Goal: Information Seeking & Learning: Check status

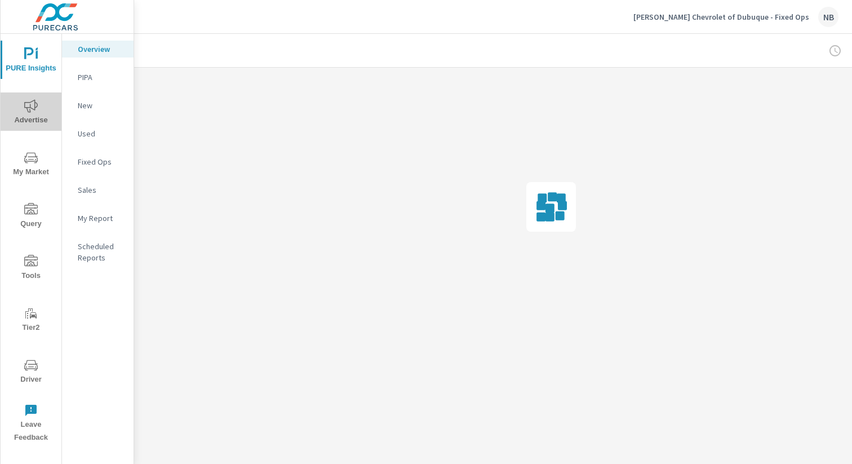
click at [26, 104] on icon "nav menu" at bounding box center [31, 106] width 14 height 14
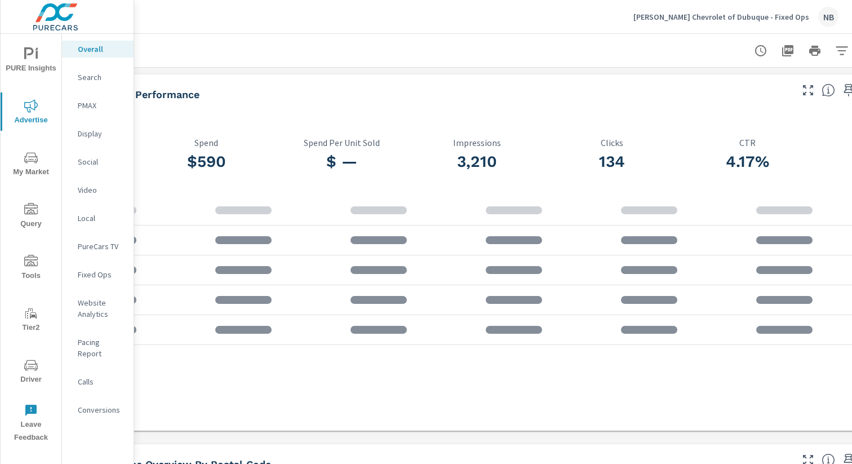
scroll to position [0, 116]
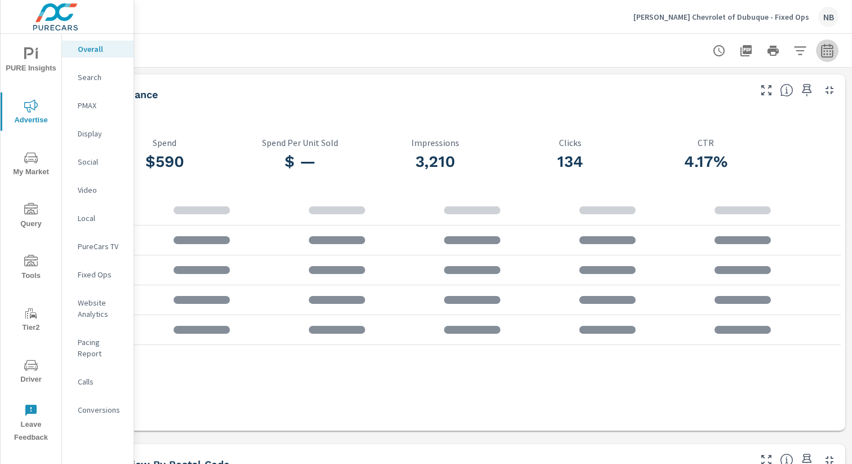
click at [829, 50] on icon "button" at bounding box center [827, 51] width 14 height 14
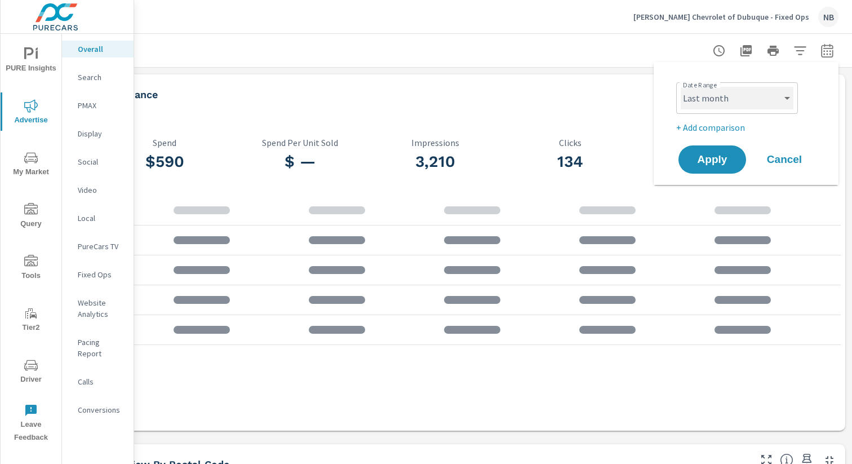
click at [729, 96] on select "Custom Yesterday Last week Last 7 days Last 14 days Last 30 days Last 45 days L…" at bounding box center [737, 98] width 113 height 23
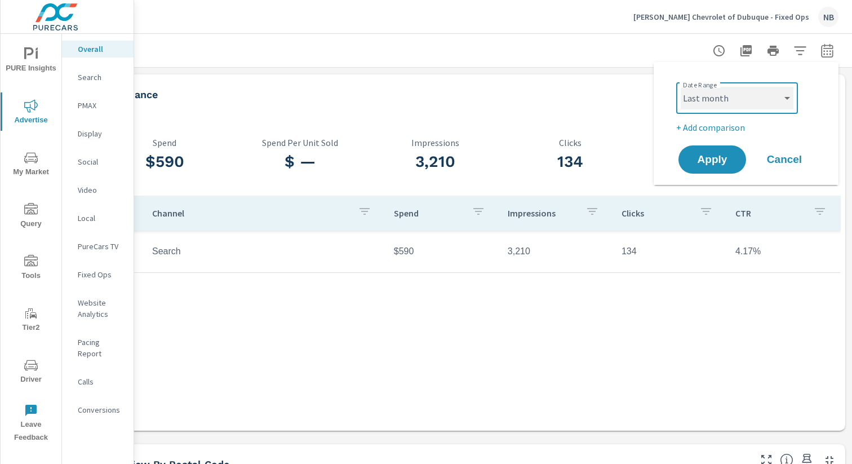
select select "custom"
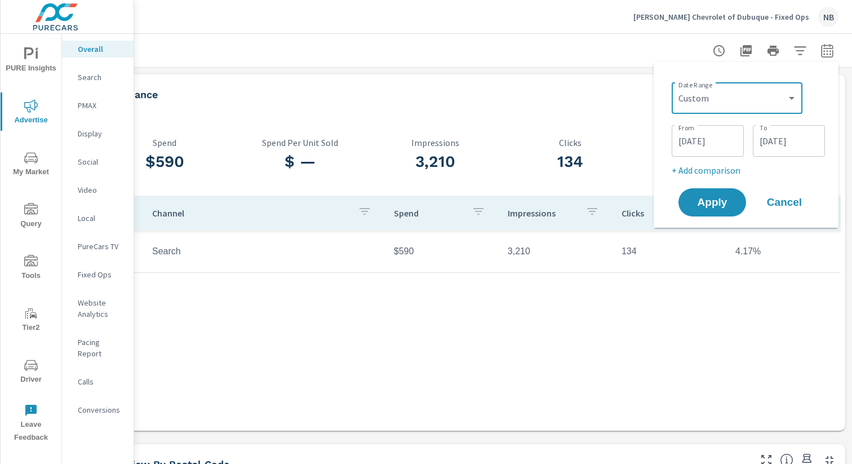
click at [721, 149] on input "08/01/2025" at bounding box center [707, 141] width 63 height 23
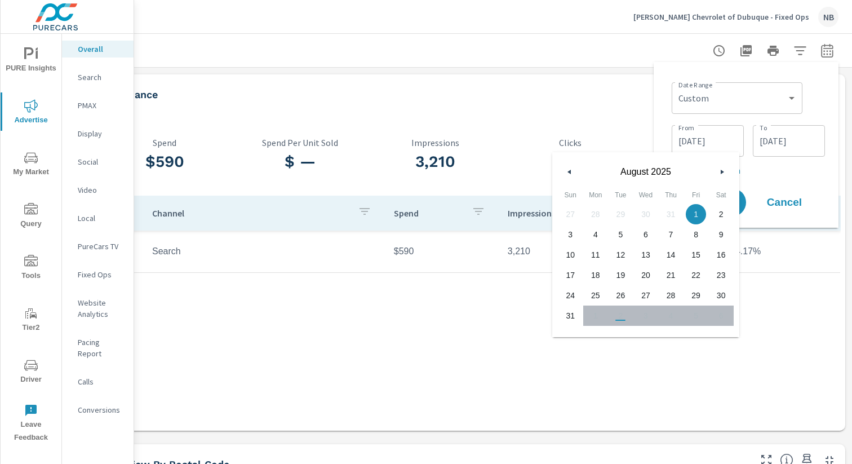
click at [569, 176] on button "button" at bounding box center [570, 172] width 14 height 14
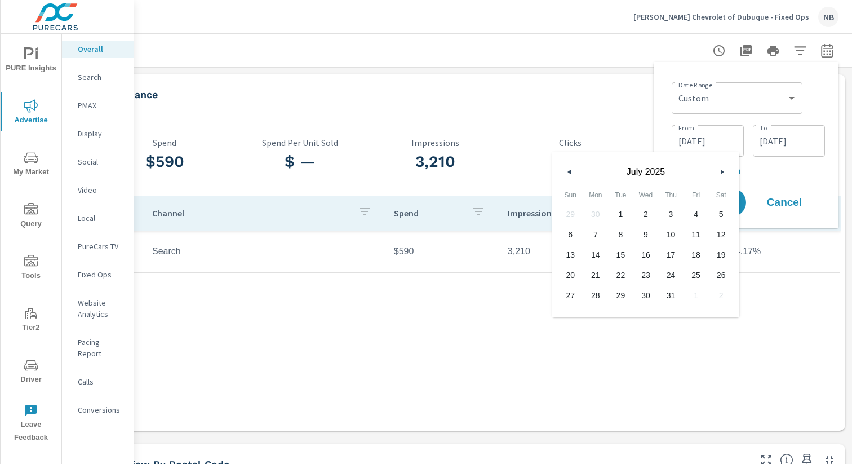
click at [616, 213] on span "1" at bounding box center [620, 214] width 25 height 15
type input "07/01/2025"
click at [774, 141] on input "08/31/2025" at bounding box center [788, 141] width 63 height 23
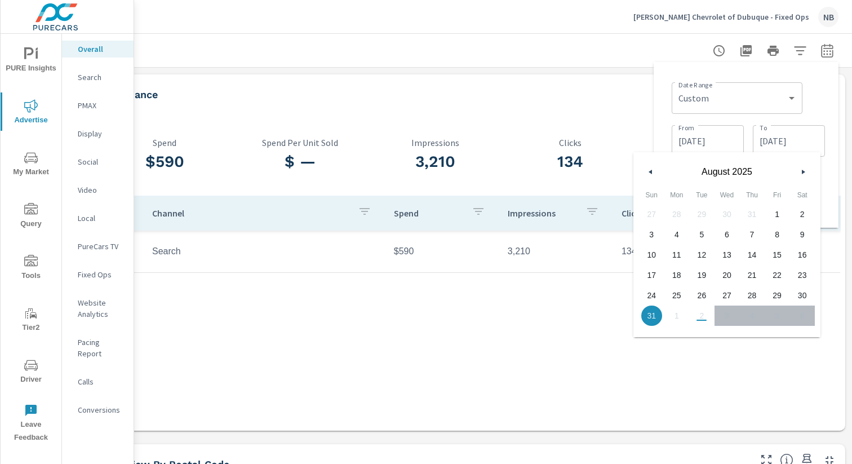
drag, startPoint x: 680, startPoint y: 255, endPoint x: 756, endPoint y: 253, distance: 76.1
click at [680, 255] on span "11" at bounding box center [676, 254] width 25 height 15
type input "08/11/2025"
click at [808, 108] on div "Date Range Custom Yesterday Last week Last 7 days Last 14 days Last 30 days Las…" at bounding box center [748, 97] width 153 height 38
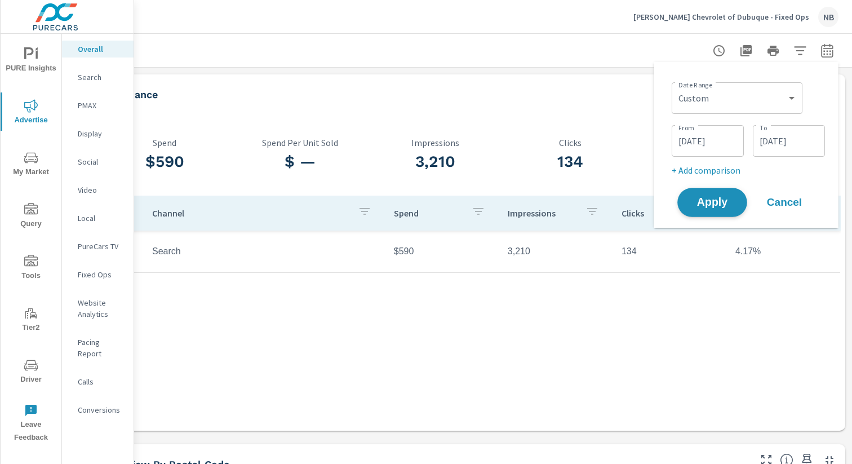
click at [715, 208] on span "Apply" at bounding box center [712, 202] width 46 height 11
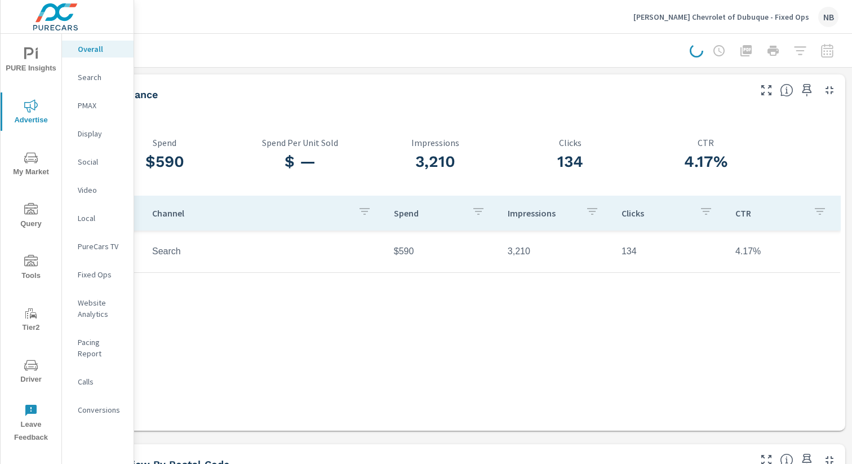
scroll to position [0, 0]
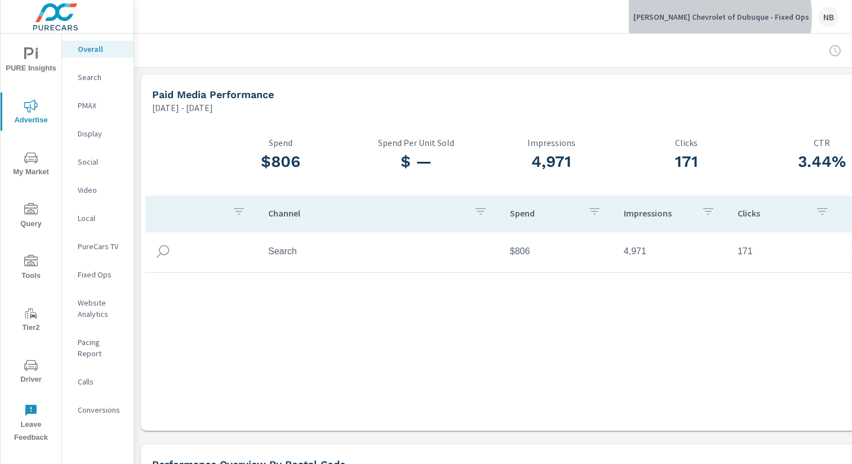
click at [738, 16] on p "McGrath Chevrolet of Dubuque - Fixed Ops" at bounding box center [721, 17] width 176 height 10
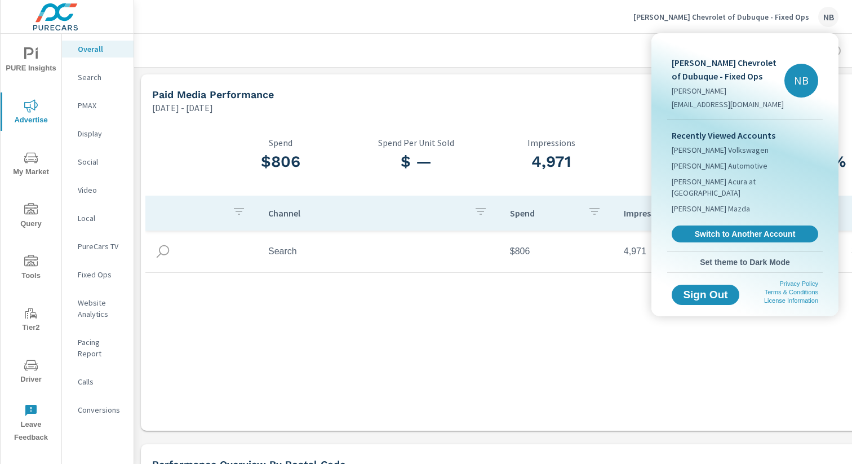
click at [744, 232] on div "Recently Viewed Accounts Neil Huffman Volkswagen Neil Huffman Automotive Neil H…" at bounding box center [745, 185] width 156 height 132
click at [744, 229] on span "Switch to Another Account" at bounding box center [745, 234] width 138 height 11
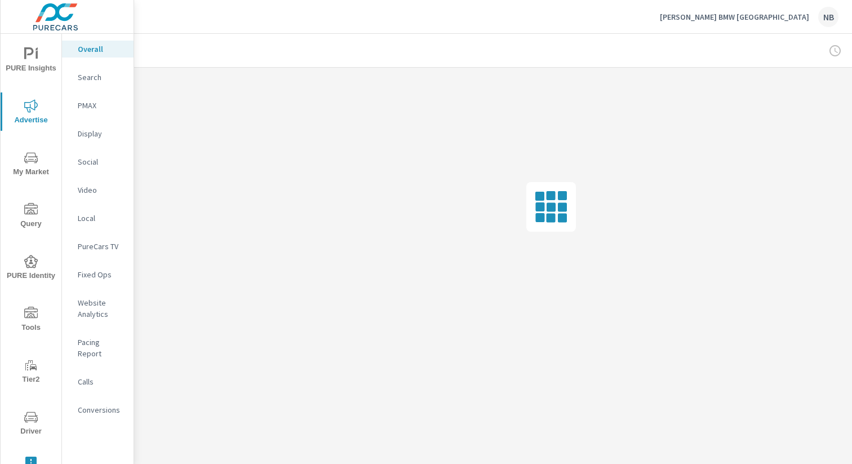
click at [39, 158] on span "My Market" at bounding box center [31, 165] width 54 height 28
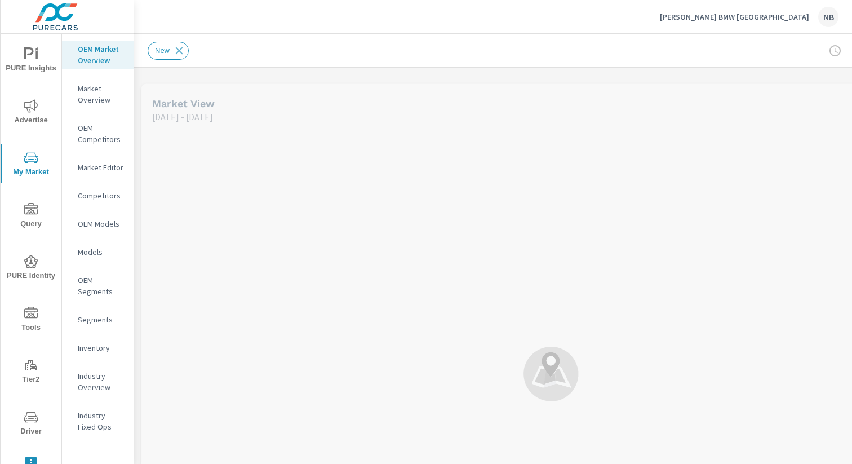
click at [110, 169] on p "Market Editor" at bounding box center [101, 167] width 47 height 11
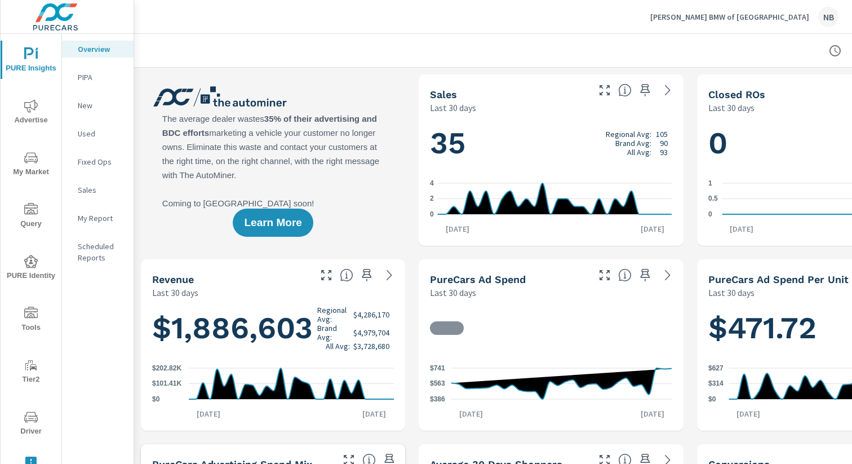
click at [33, 159] on icon "nav menu" at bounding box center [31, 159] width 6 height 1
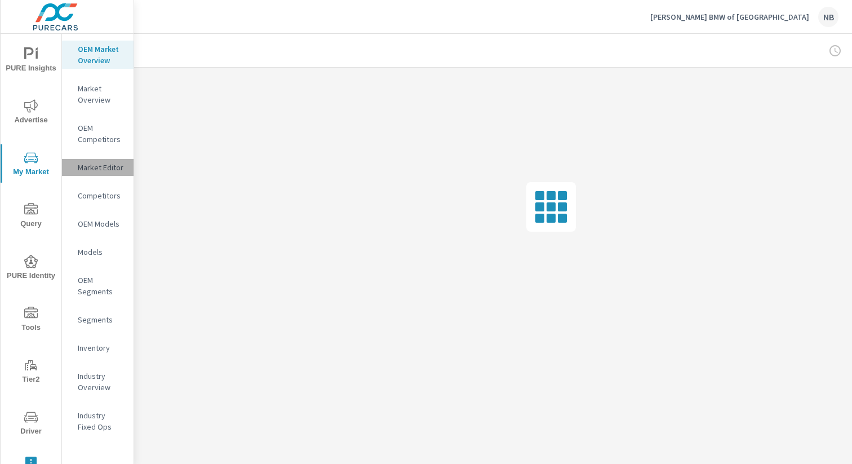
click at [96, 166] on p "Market Editor" at bounding box center [101, 167] width 47 height 11
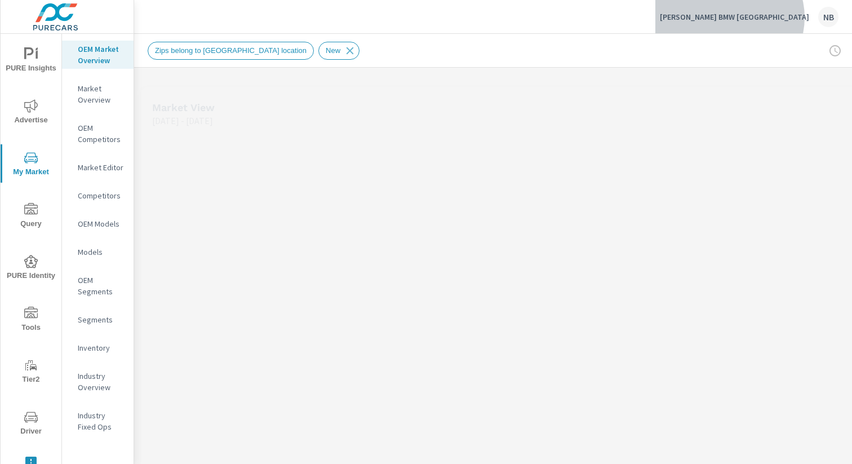
click at [783, 17] on p "Tom Bush BMW Jacksonville" at bounding box center [734, 17] width 149 height 10
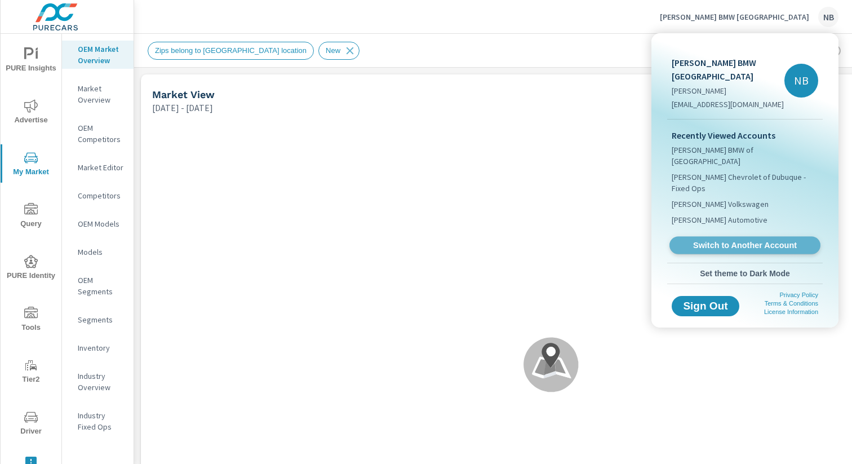
click at [723, 240] on span "Switch to Another Account" at bounding box center [745, 245] width 138 height 11
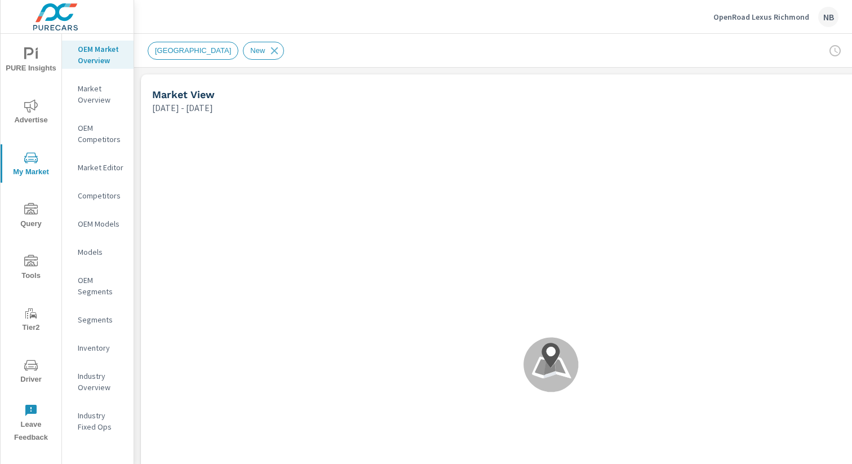
scroll to position [1, 0]
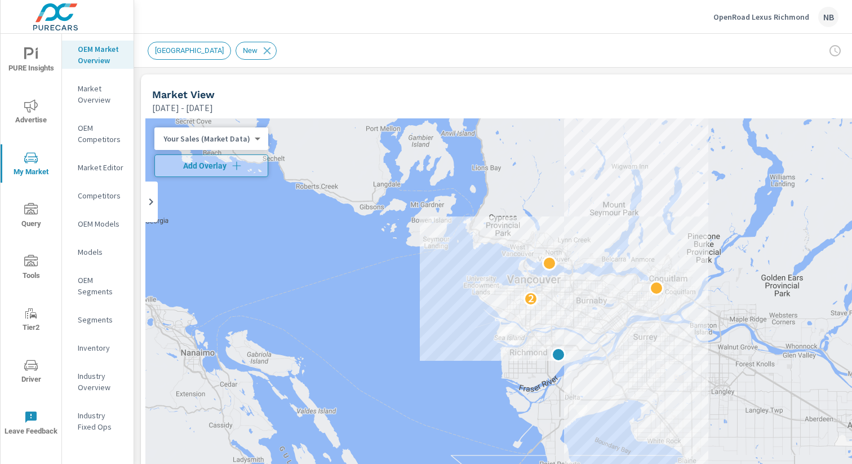
click at [38, 367] on span "Driver" at bounding box center [31, 372] width 54 height 28
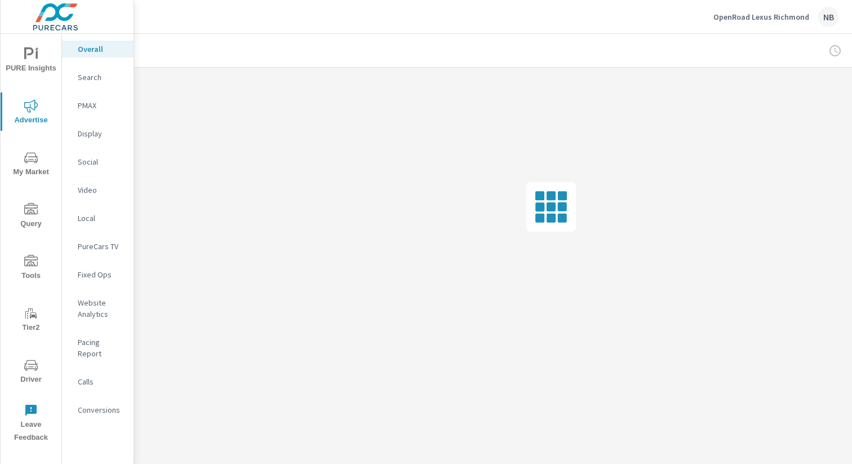
click at [97, 191] on p "Video" at bounding box center [101, 189] width 47 height 11
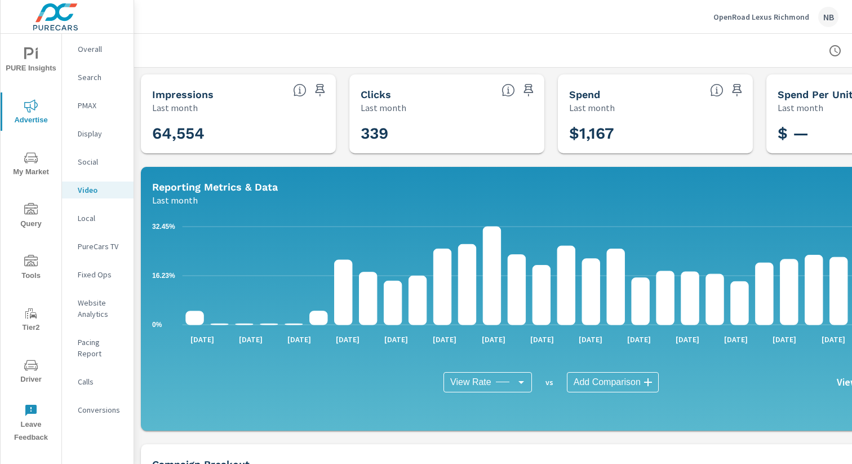
click at [100, 50] on p "Overall" at bounding box center [101, 48] width 47 height 11
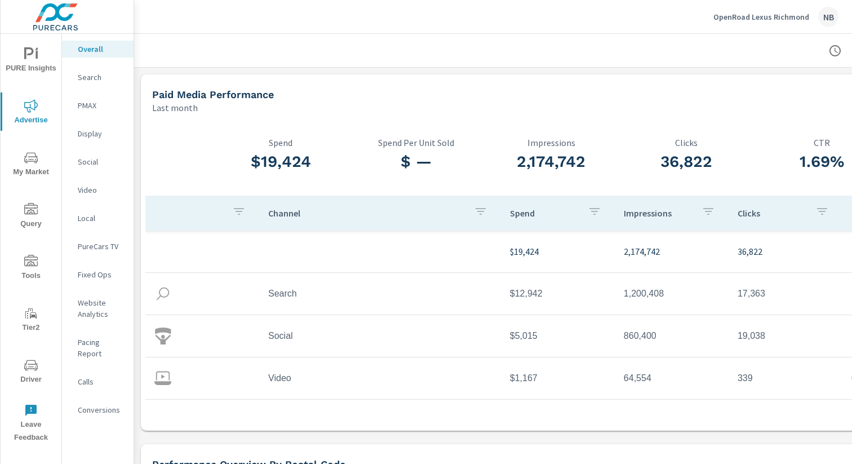
click at [33, 363] on icon "nav menu" at bounding box center [31, 364] width 14 height 11
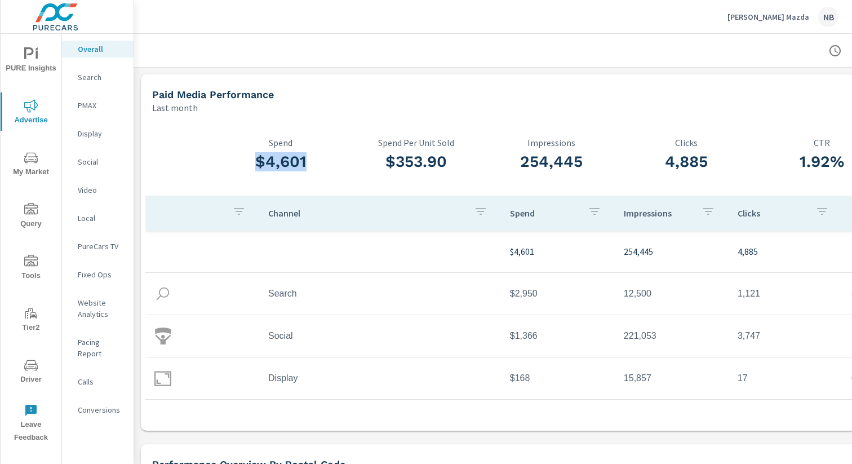
click at [339, 164] on h3 "$4,601" at bounding box center [280, 161] width 135 height 19
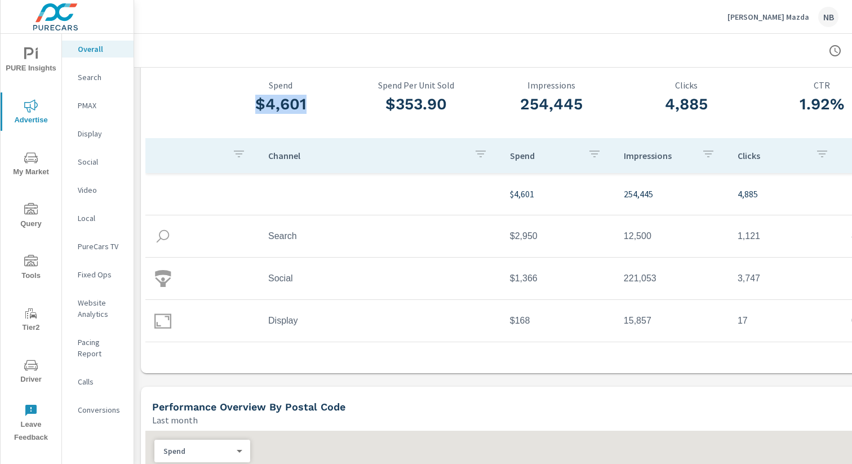
scroll to position [58, 0]
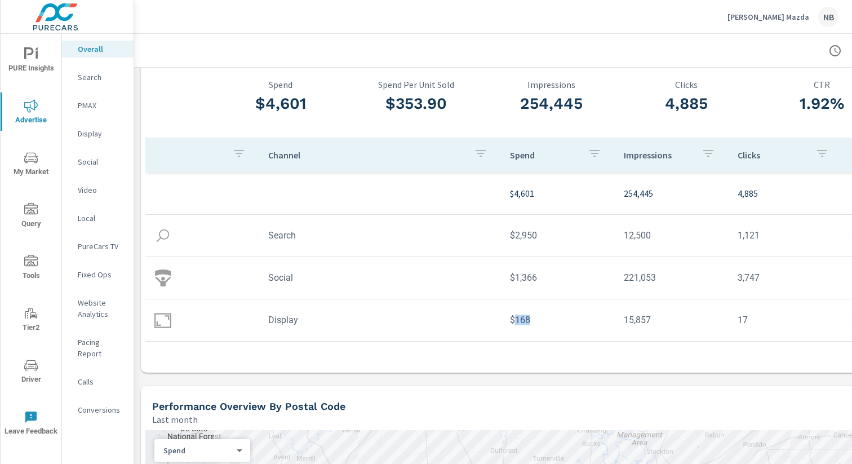
drag, startPoint x: 513, startPoint y: 319, endPoint x: 563, endPoint y: 321, distance: 49.6
click at [563, 321] on td "$168" at bounding box center [558, 319] width 114 height 29
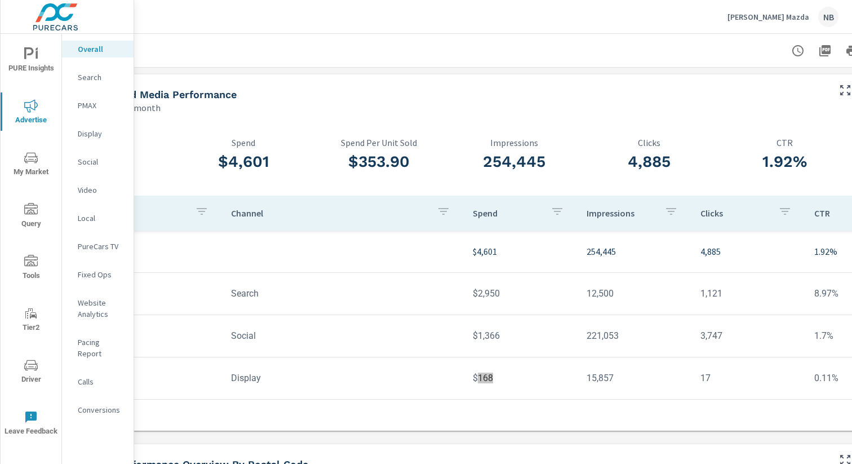
scroll to position [0, 39]
click at [96, 131] on p "Display" at bounding box center [101, 133] width 47 height 11
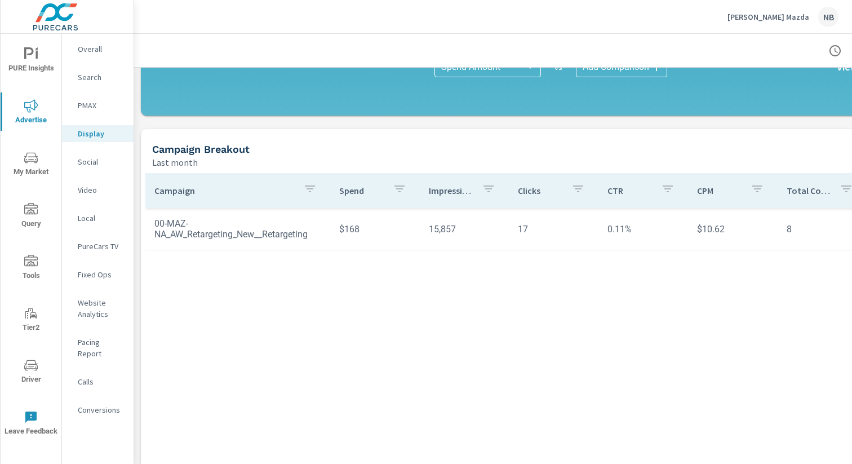
scroll to position [314, 0]
click at [86, 162] on p "Social" at bounding box center [101, 161] width 47 height 11
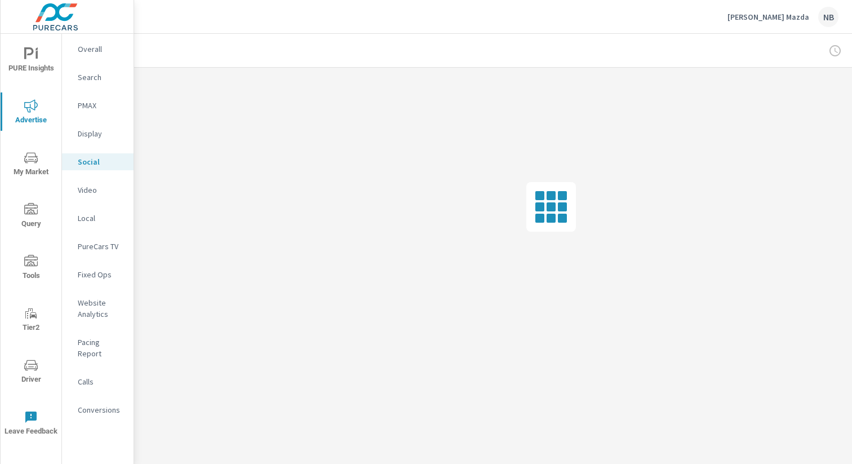
scroll to position [0, 1]
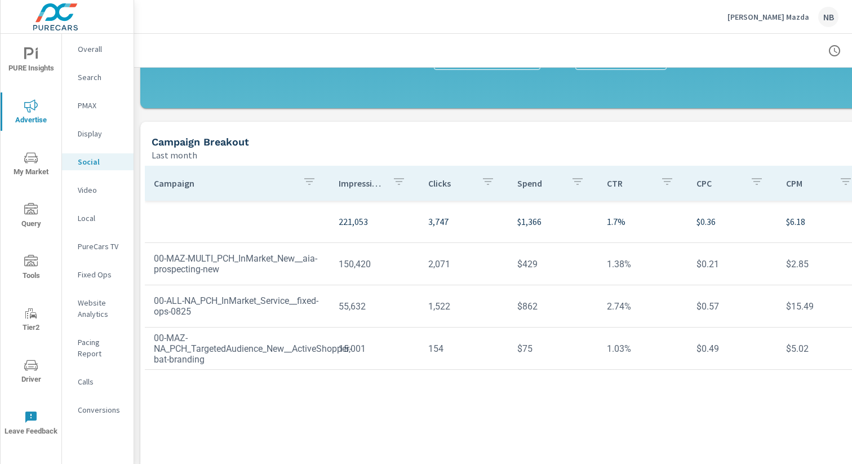
scroll to position [343, 1]
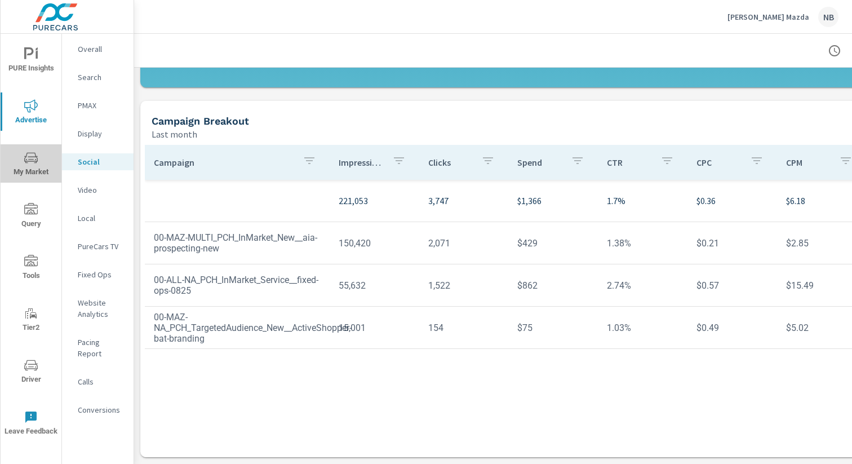
click at [29, 157] on icon "nav menu" at bounding box center [31, 157] width 14 height 11
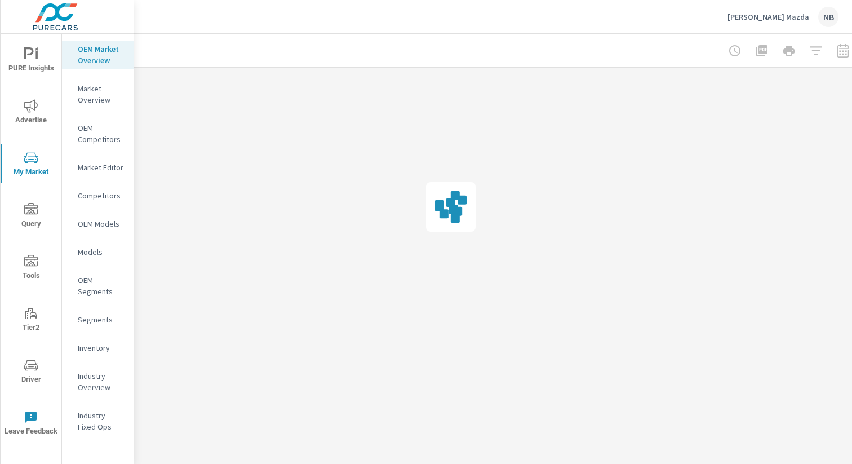
scroll to position [0, 116]
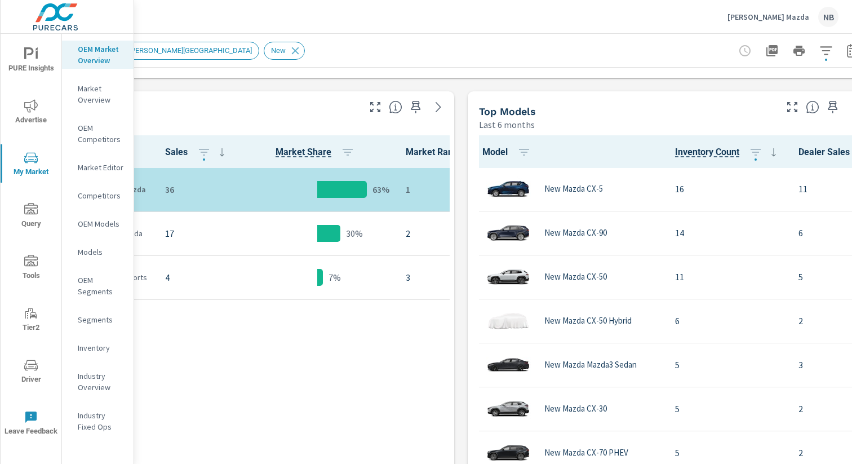
scroll to position [538, 0]
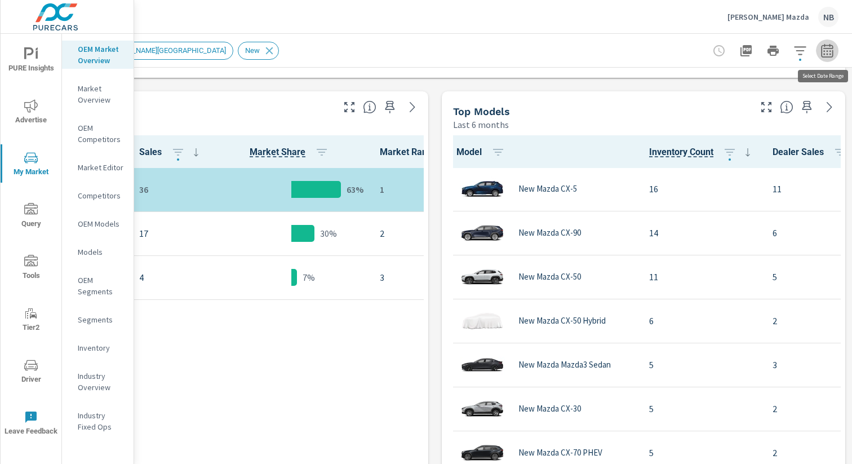
click at [820, 53] on icon "button" at bounding box center [827, 51] width 14 height 14
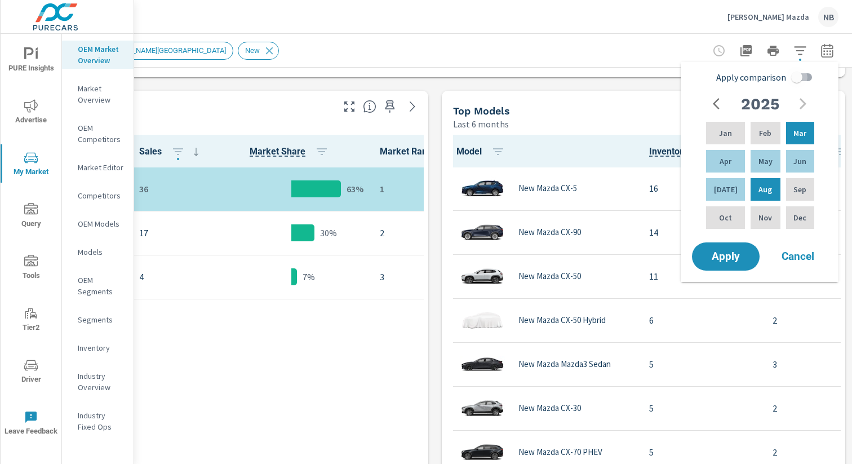
click at [796, 77] on input "Apply comparison" at bounding box center [797, 76] width 64 height 21
checkbox input "true"
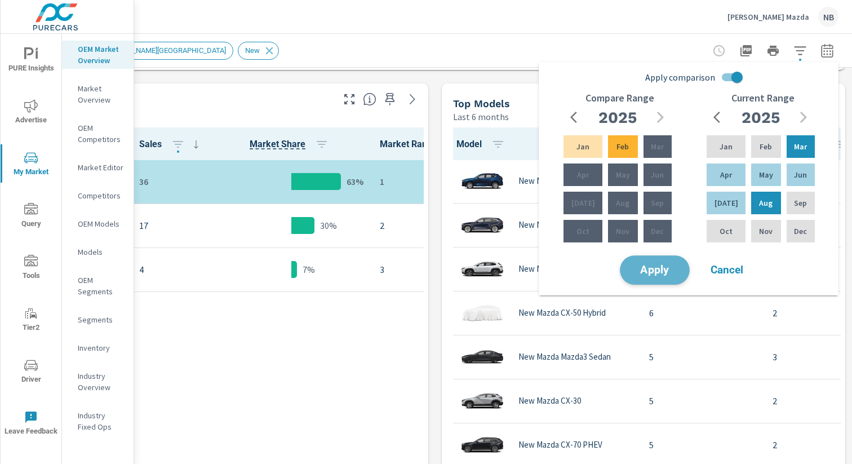
click at [641, 274] on span "Apply" at bounding box center [655, 270] width 46 height 11
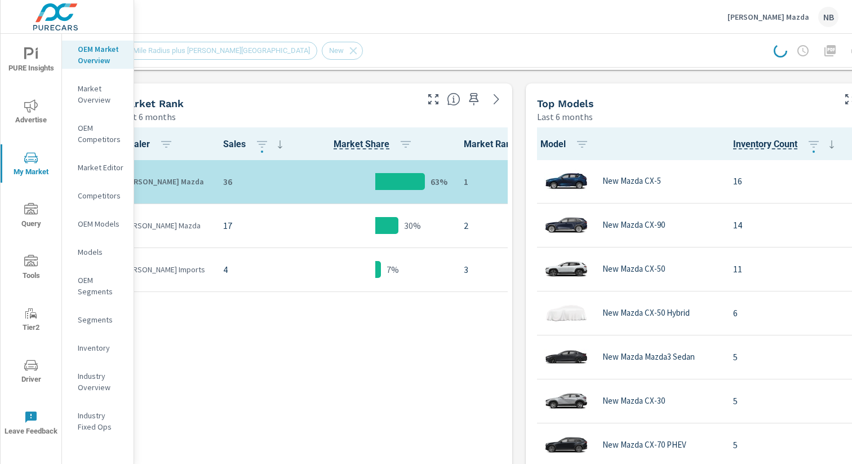
scroll to position [545, 0]
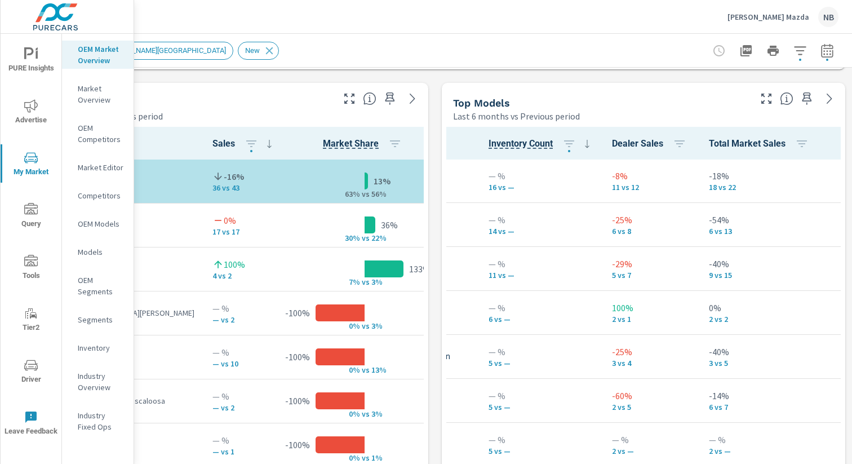
scroll to position [1, 160]
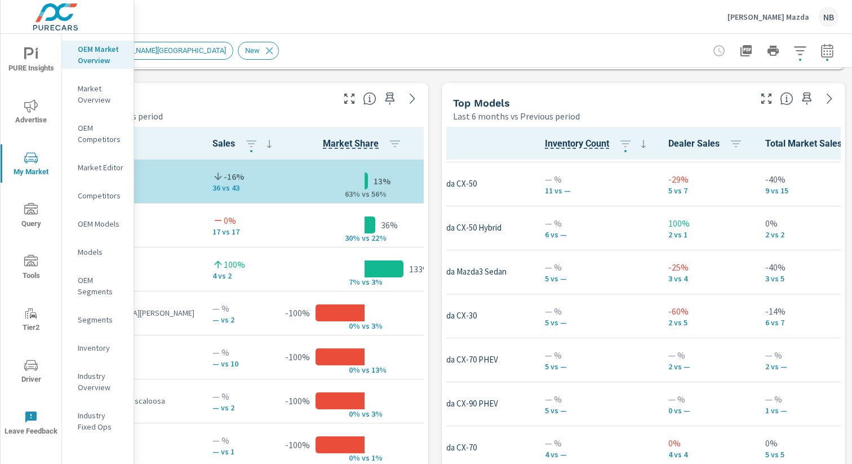
scroll to position [86, 104]
click at [39, 374] on span "Driver" at bounding box center [31, 372] width 54 height 28
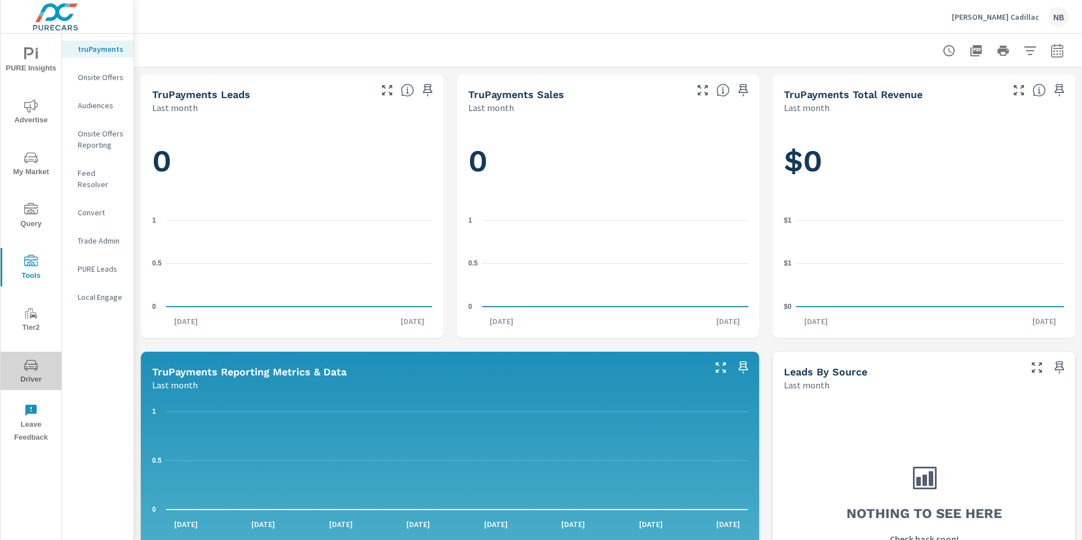
click at [34, 361] on icon "nav menu" at bounding box center [31, 365] width 14 height 14
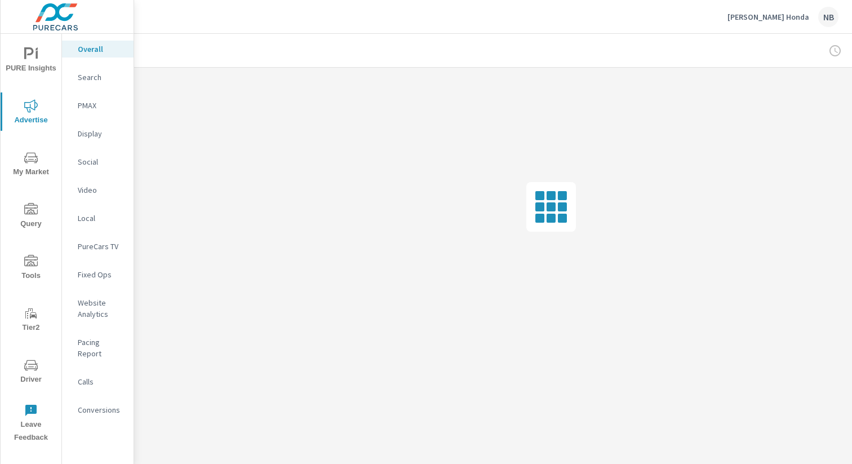
click at [92, 161] on p "Social" at bounding box center [101, 161] width 47 height 11
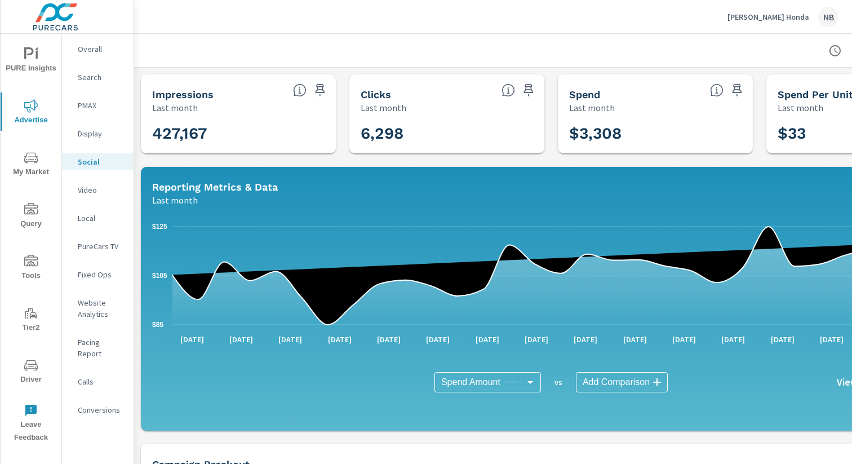
click at [30, 365] on icon "nav menu" at bounding box center [31, 365] width 14 height 14
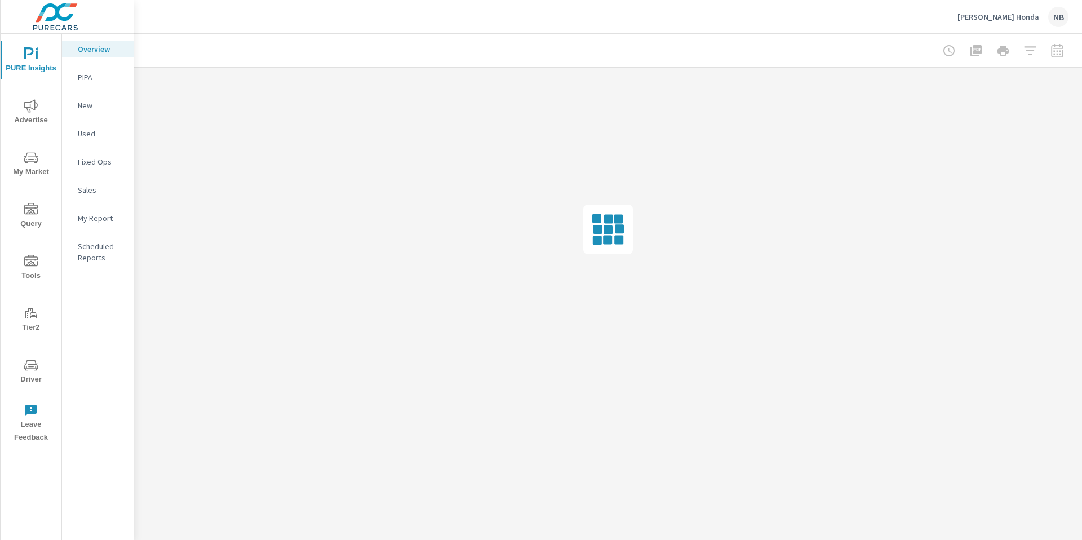
click at [27, 114] on span "Advertise" at bounding box center [31, 113] width 54 height 28
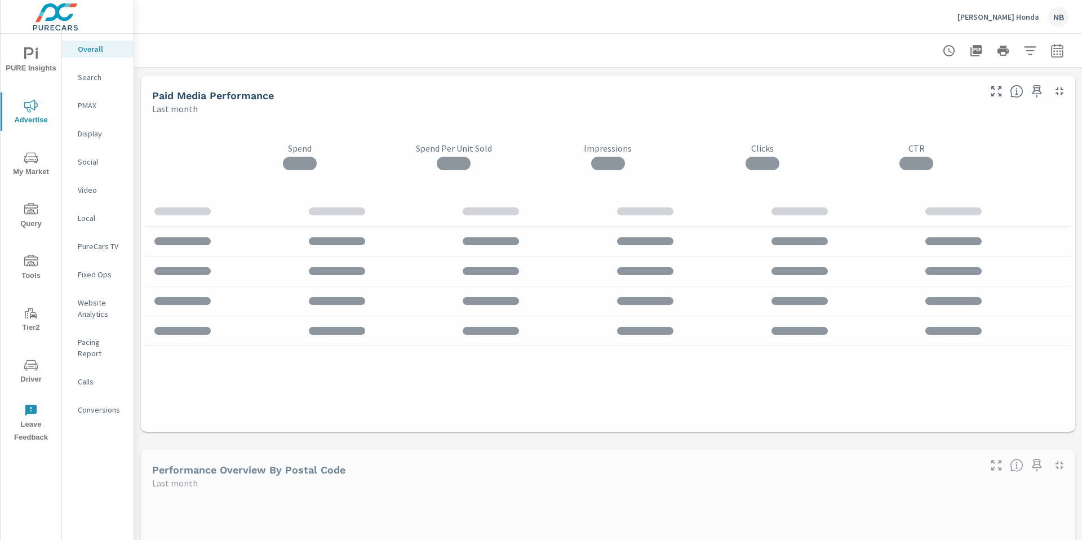
click at [92, 165] on p "Social" at bounding box center [101, 161] width 47 height 11
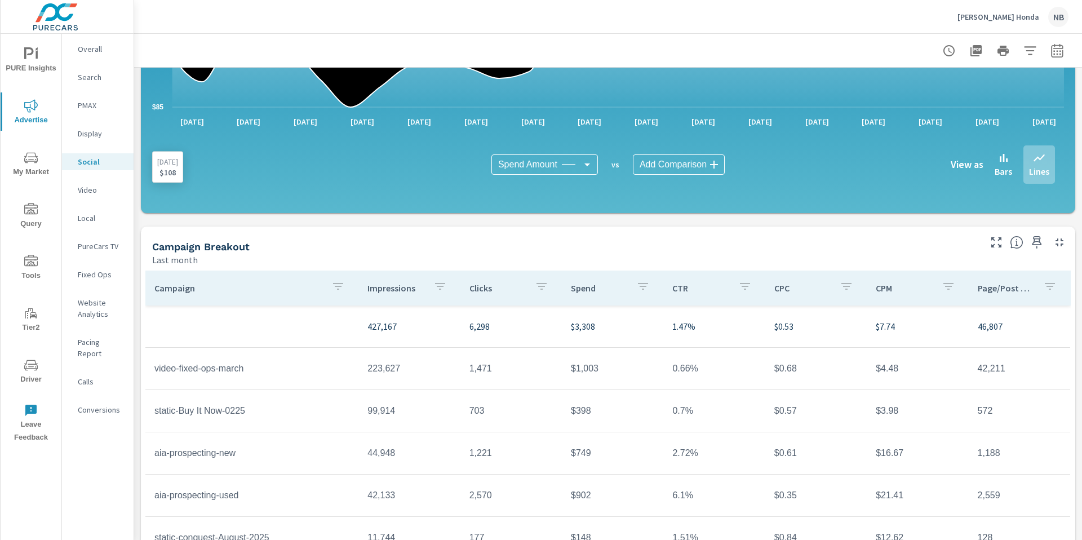
scroll to position [267, 0]
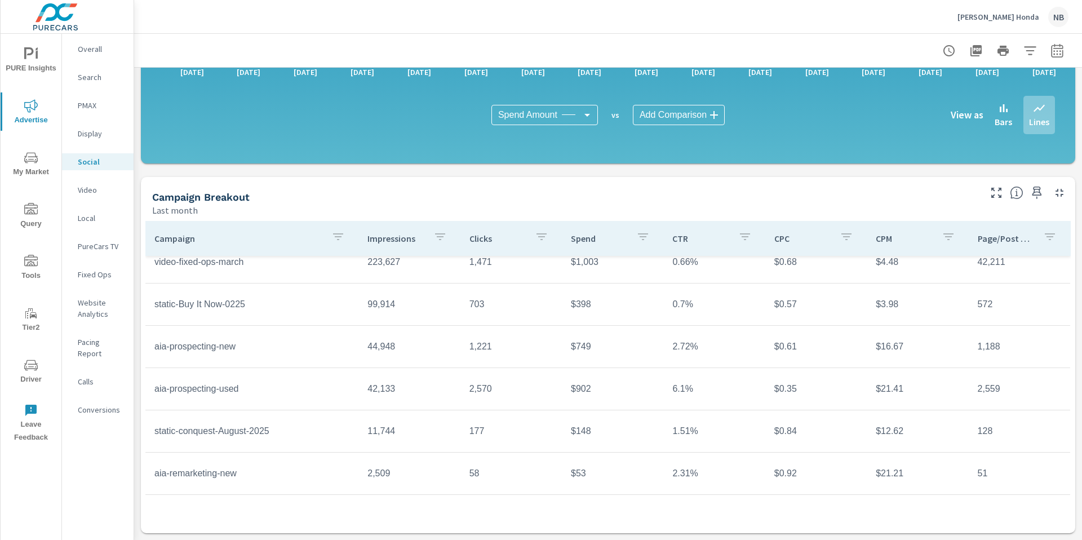
scroll to position [82, 0]
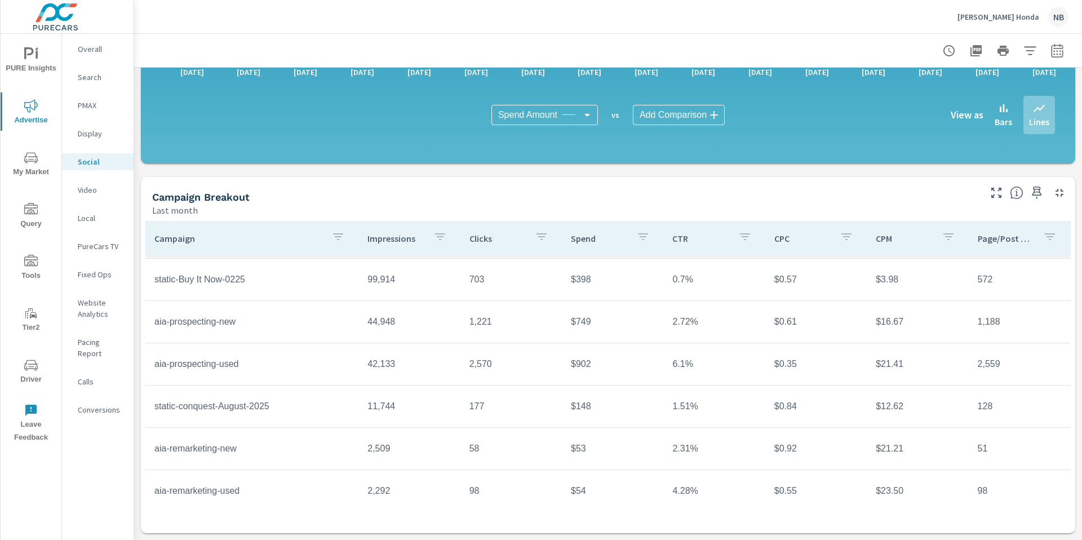
scroll to position [82, 0]
